Goal: Transaction & Acquisition: Purchase product/service

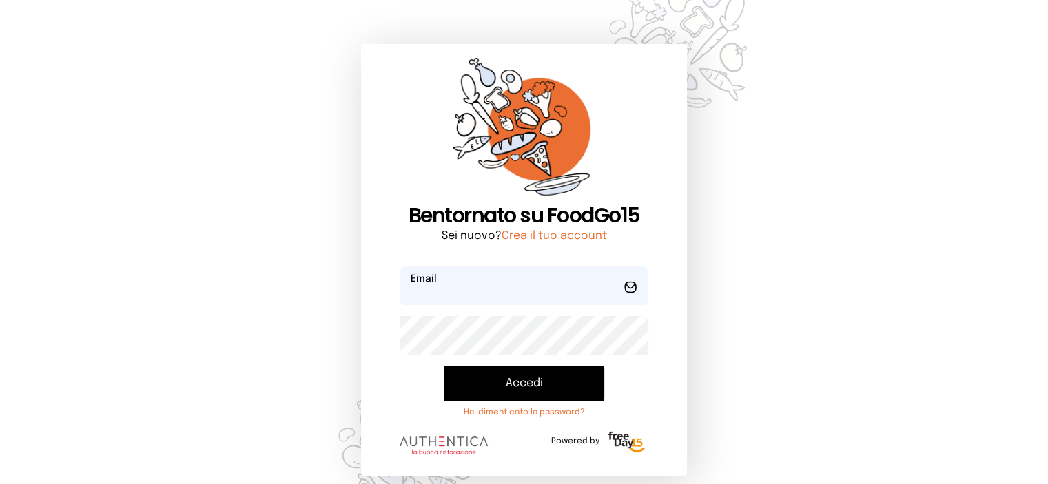
type input "**********"
click at [524, 384] on button "Accedi" at bounding box center [524, 384] width 161 height 36
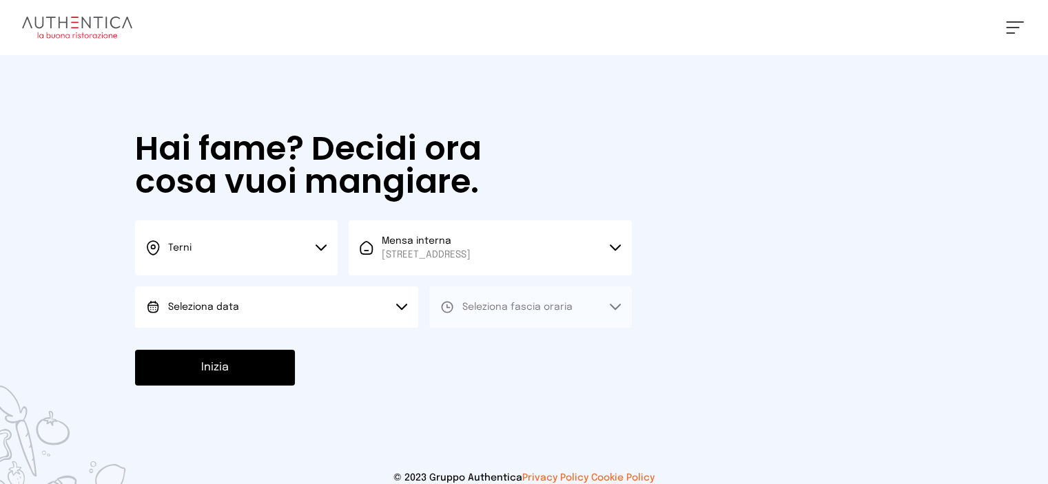
click at [324, 300] on button "Seleziona data" at bounding box center [276, 307] width 283 height 41
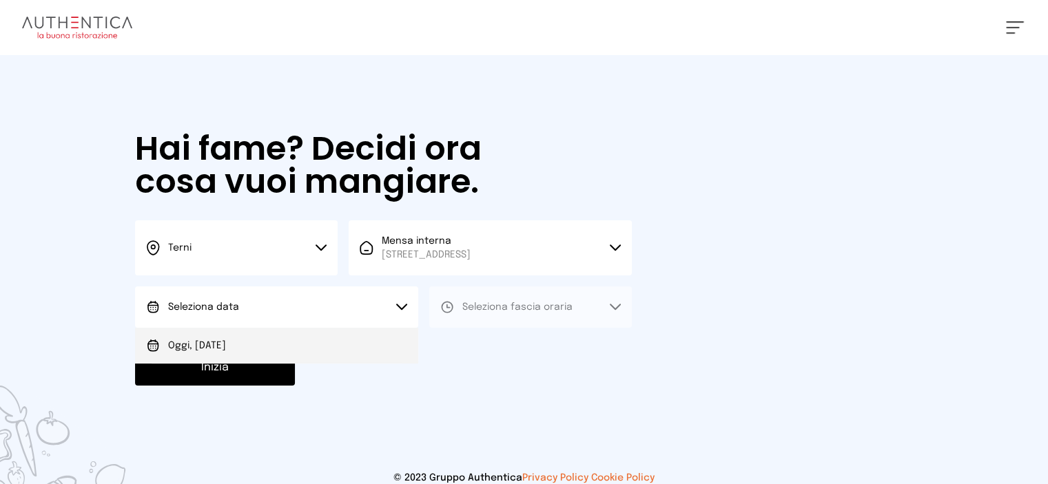
click at [247, 347] on li "Oggi, [DATE]" at bounding box center [276, 346] width 283 height 36
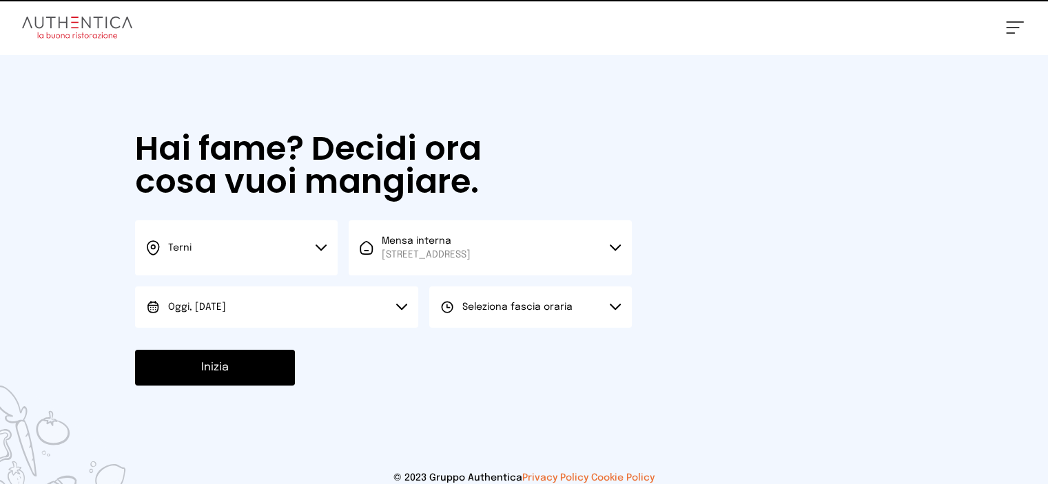
click at [476, 307] on span "Seleziona fascia oraria" at bounding box center [517, 308] width 110 height 10
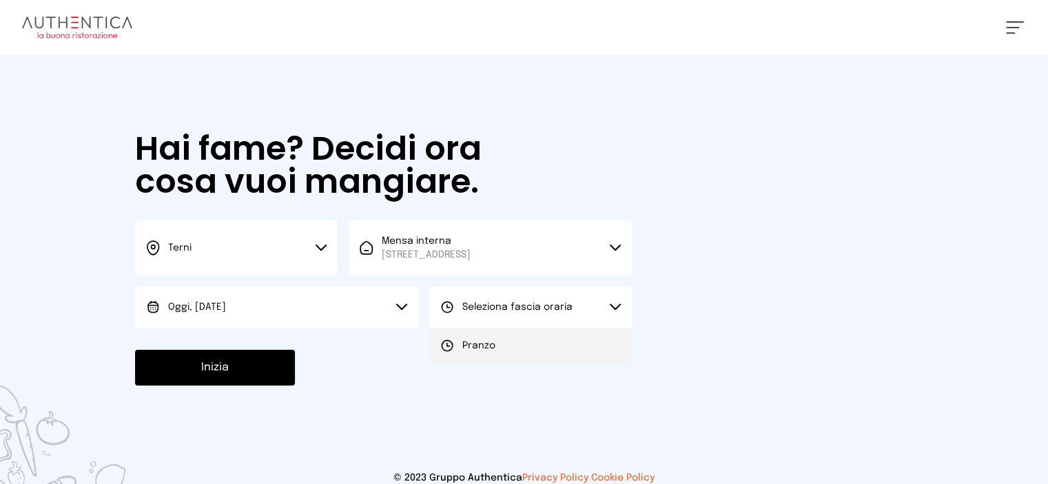
click at [455, 340] on div "Pranzo" at bounding box center [467, 346] width 55 height 14
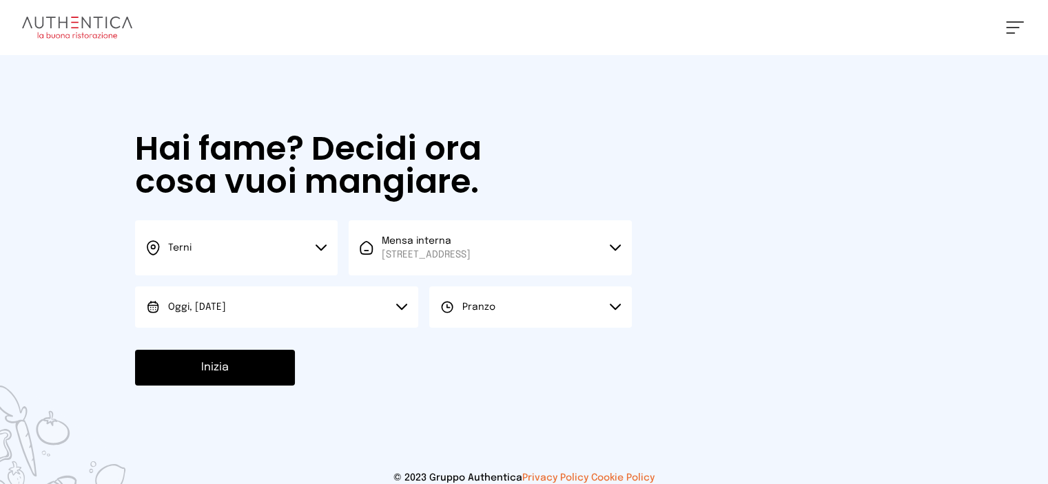
click at [207, 380] on button "Inizia" at bounding box center [215, 368] width 160 height 36
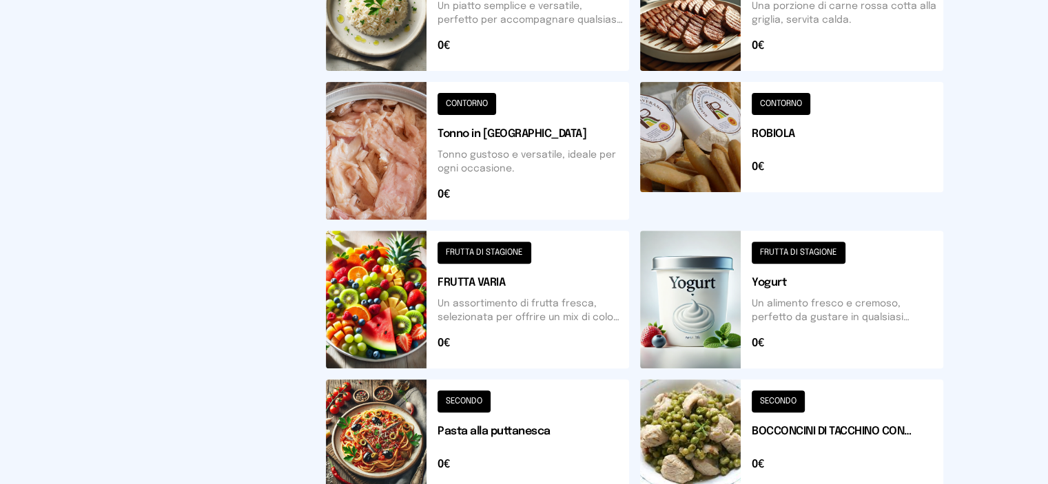
scroll to position [306, 0]
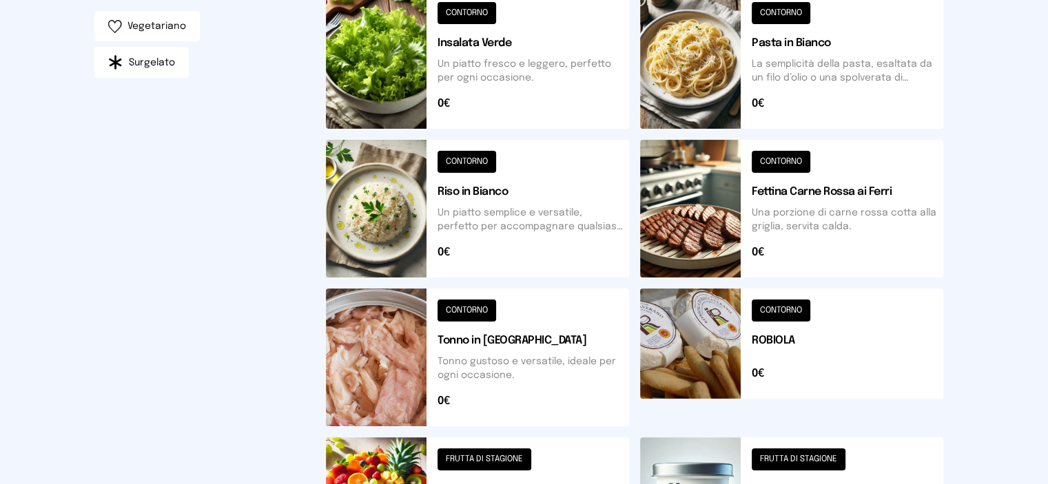
click at [514, 216] on button at bounding box center [477, 209] width 303 height 138
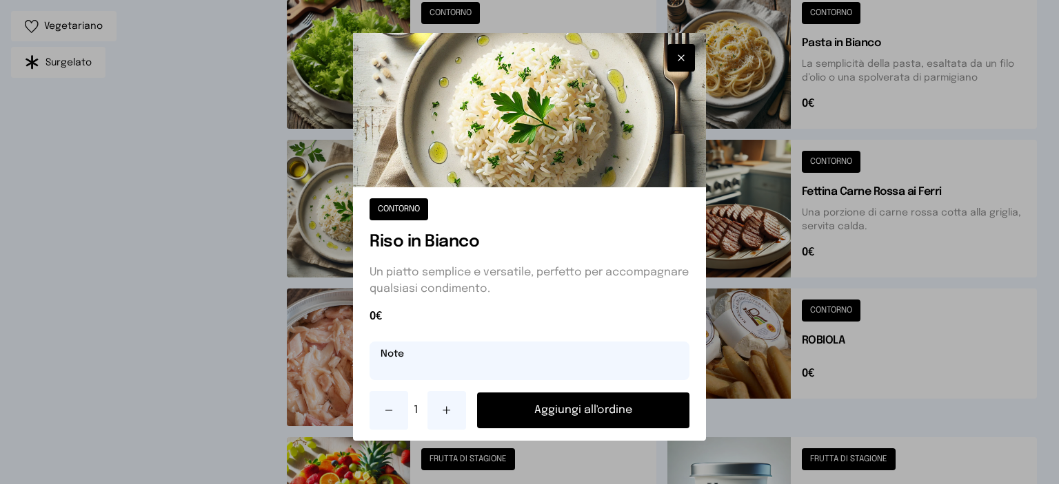
click at [410, 360] on input "text" at bounding box center [529, 361] width 320 height 39
type input "**********"
click at [549, 409] on button "Aggiungi all'ordine" at bounding box center [583, 411] width 212 height 36
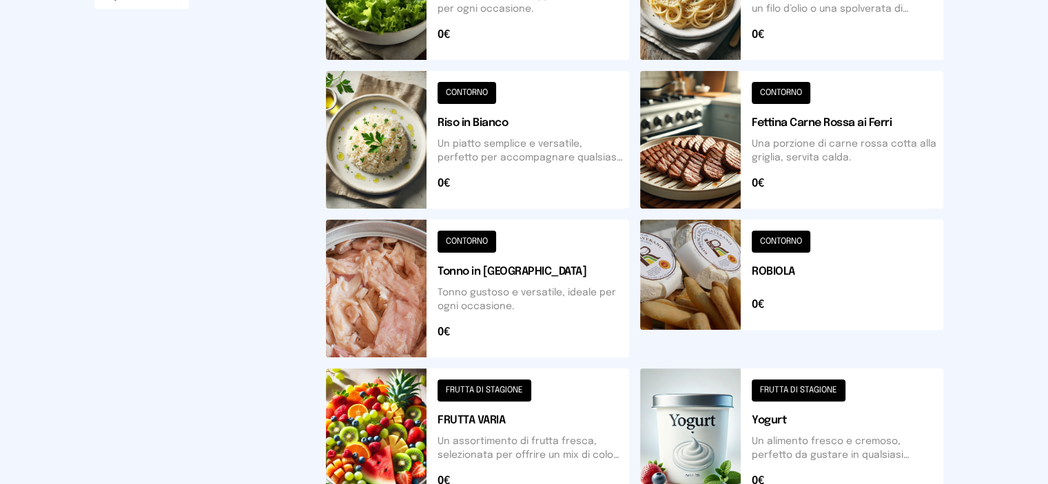
scroll to position [513, 0]
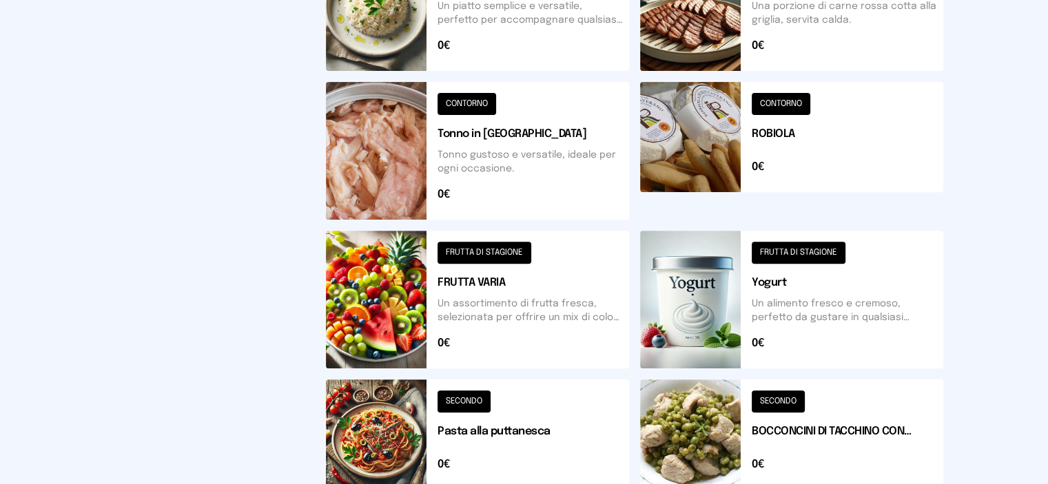
click at [882, 438] on button at bounding box center [791, 435] width 303 height 110
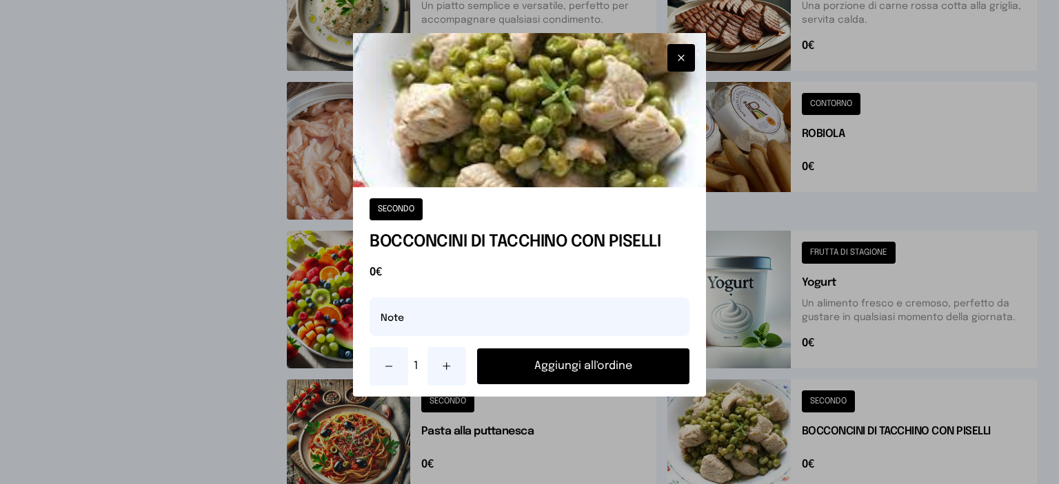
click at [611, 360] on button "Aggiungi all'ordine" at bounding box center [583, 367] width 212 height 36
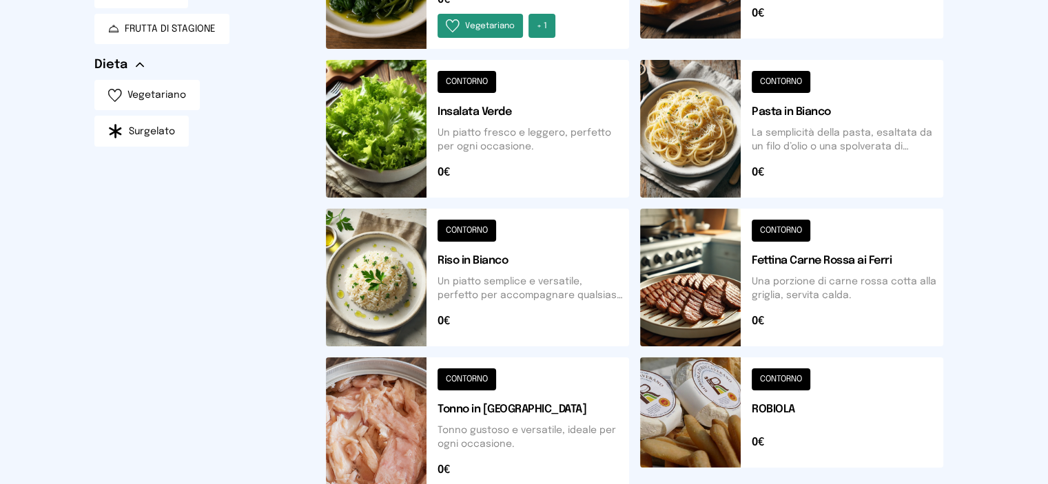
scroll to position [99, 0]
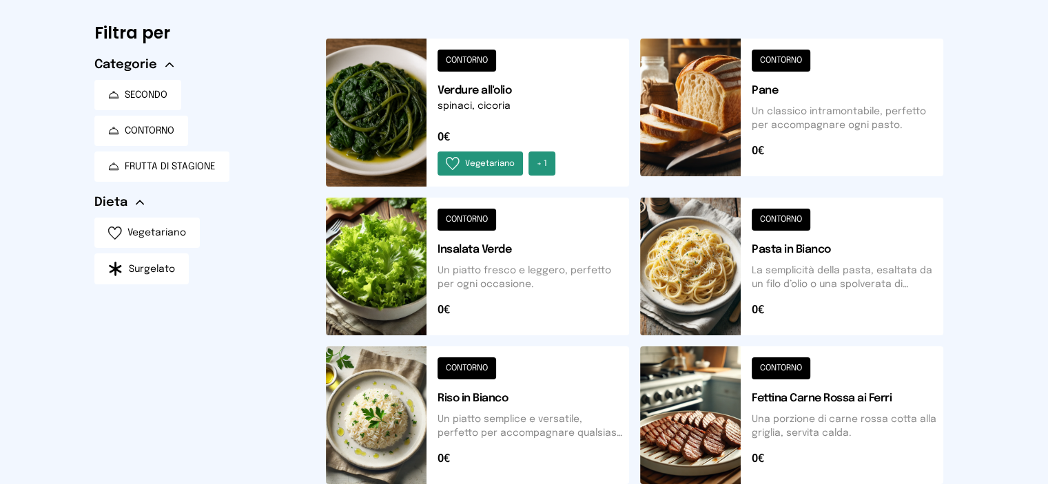
click at [462, 105] on button at bounding box center [477, 113] width 303 height 148
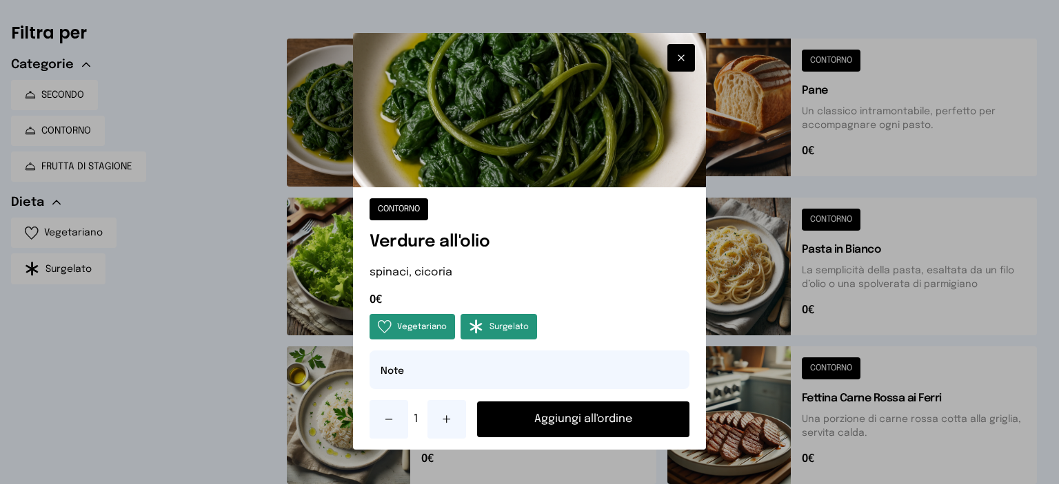
click at [595, 425] on button "Aggiungi all'ordine" at bounding box center [583, 420] width 212 height 36
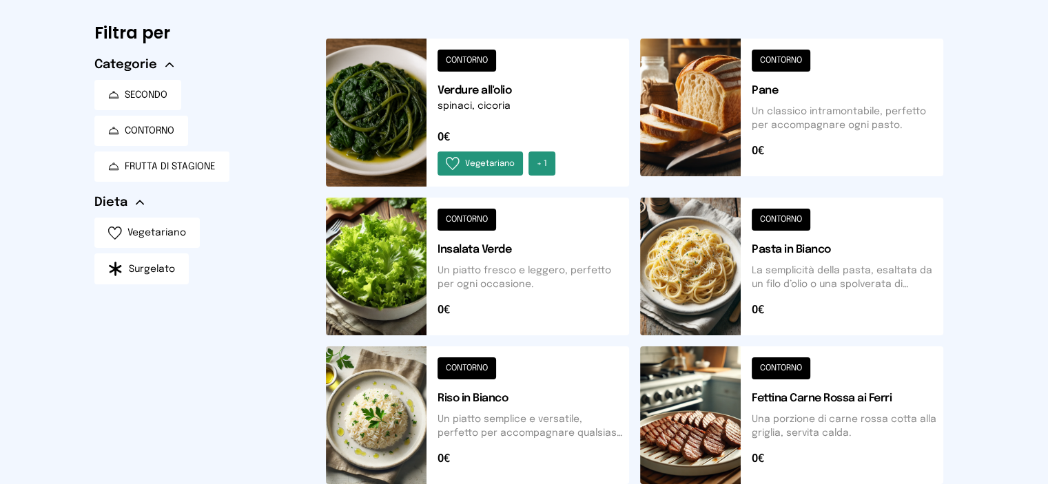
scroll to position [0, 0]
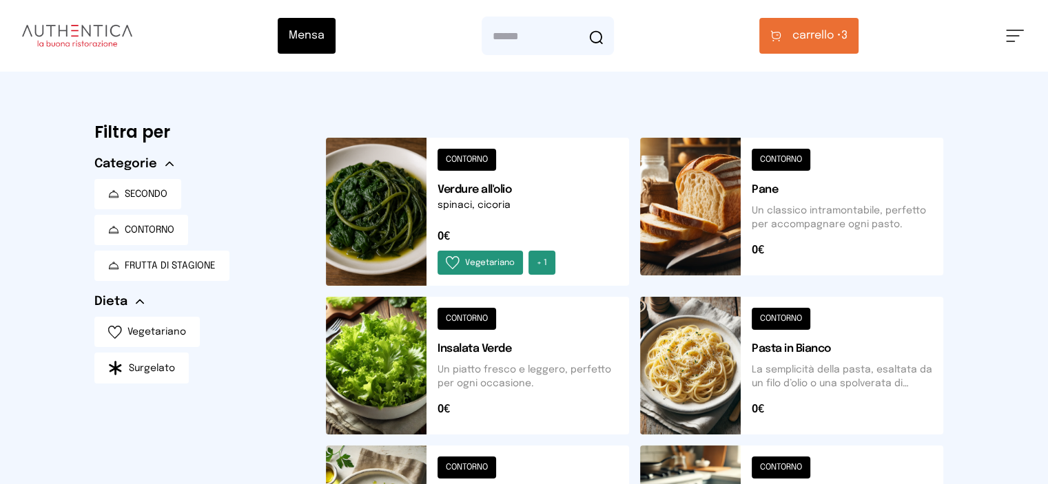
click at [848, 42] on span "carrello • 3" at bounding box center [820, 36] width 55 height 17
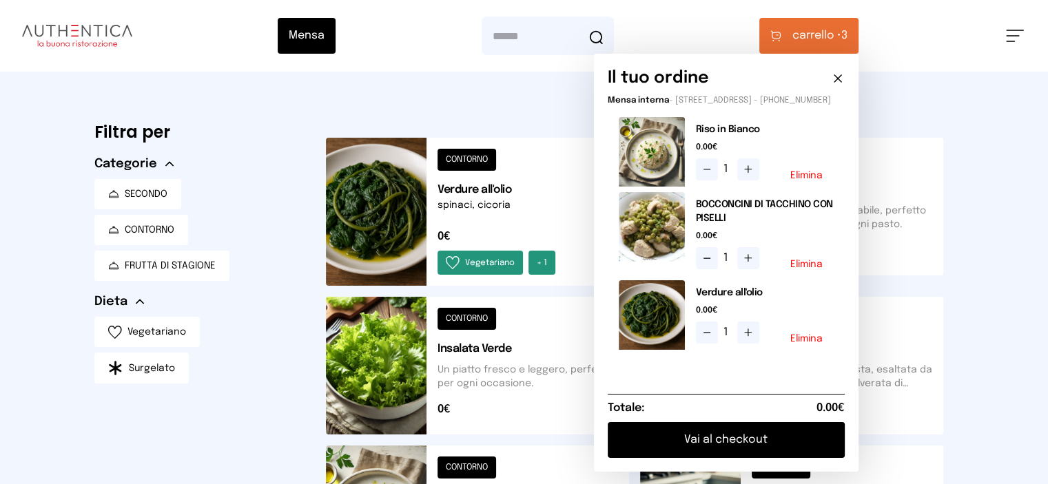
click at [793, 452] on button "Vai al checkout" at bounding box center [726, 440] width 237 height 36
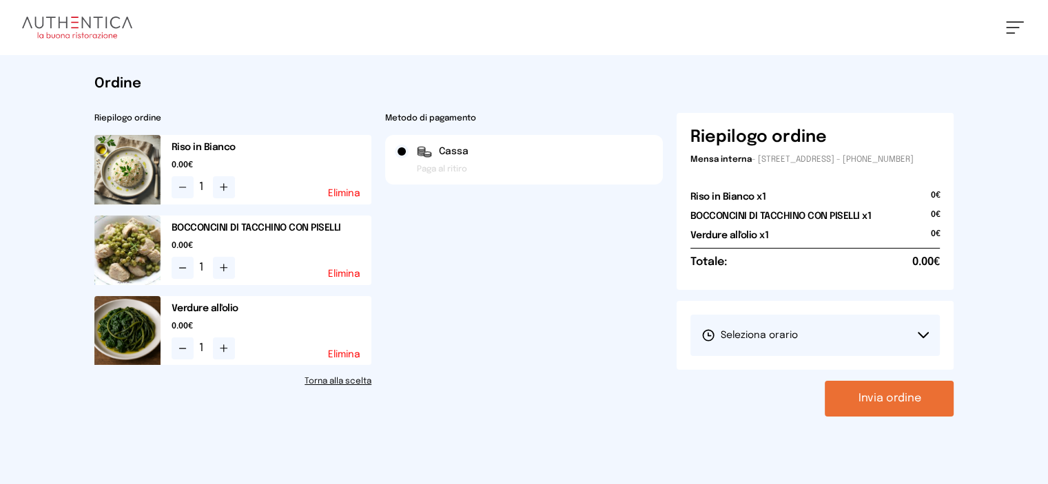
click at [806, 355] on button "Seleziona orario" at bounding box center [816, 335] width 250 height 41
drag, startPoint x: 777, startPoint y: 381, endPoint x: 786, endPoint y: 380, distance: 8.4
click at [777, 381] on span "1° Turno (13:00 - 15:00)" at bounding box center [754, 374] width 104 height 14
click at [932, 407] on button "Invia ordine" at bounding box center [889, 399] width 129 height 36
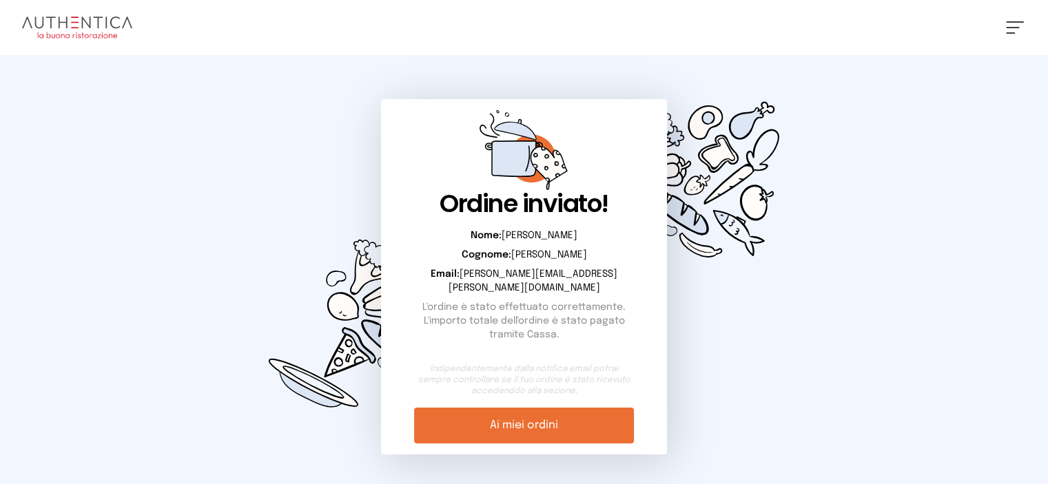
click at [1012, 30] on button at bounding box center [1015, 27] width 18 height 12
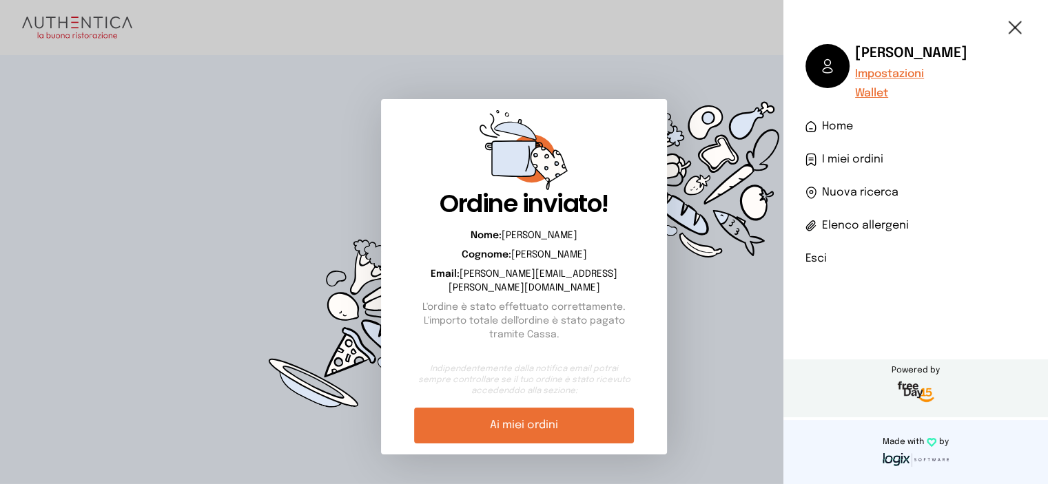
click at [821, 260] on li "Esci" at bounding box center [916, 259] width 221 height 17
